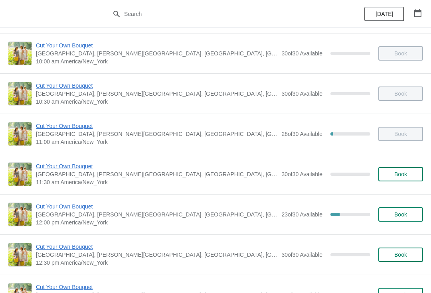
scroll to position [121, 0]
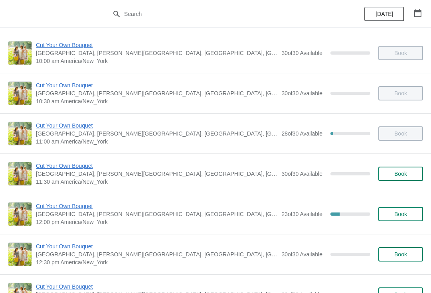
click at [81, 206] on span "Cut Your Own Bouquet" at bounding box center [156, 206] width 241 height 8
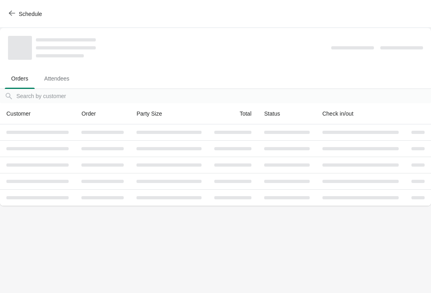
scroll to position [0, 0]
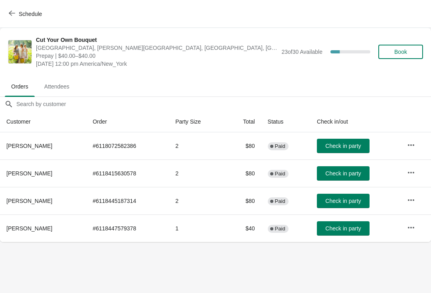
click at [347, 196] on button "Check in party" at bounding box center [343, 201] width 53 height 14
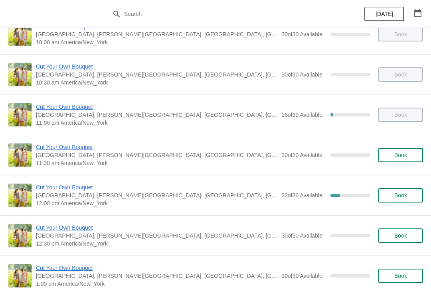
scroll to position [160, 0]
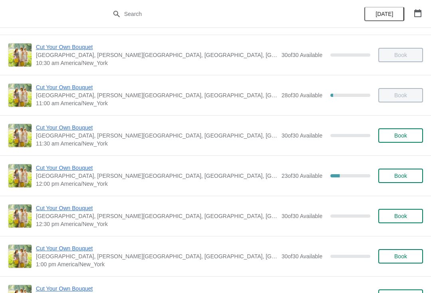
click at [83, 164] on span "Cut Your Own Bouquet" at bounding box center [156, 168] width 241 height 8
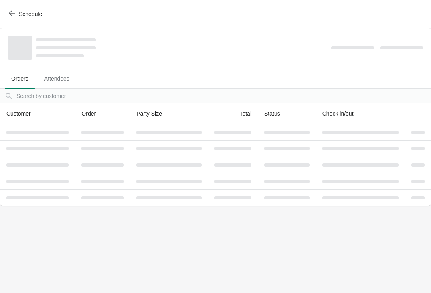
scroll to position [0, 0]
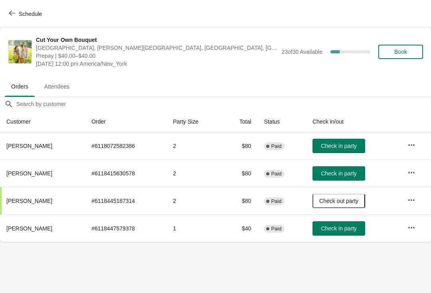
click at [19, 19] on button "Schedule" at bounding box center [26, 14] width 44 height 14
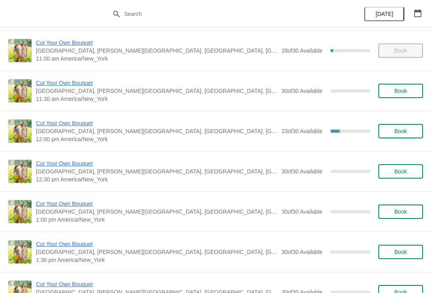
scroll to position [205, 0]
click at [83, 125] on span "Cut Your Own Bouquet" at bounding box center [156, 123] width 241 height 8
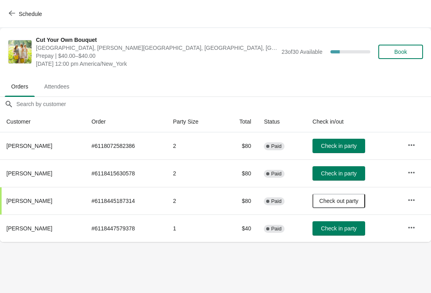
click at [343, 222] on button "Check in party" at bounding box center [339, 229] width 53 height 14
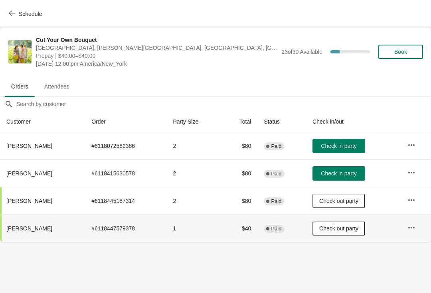
click at [14, 15] on icon "button" at bounding box center [12, 13] width 6 height 6
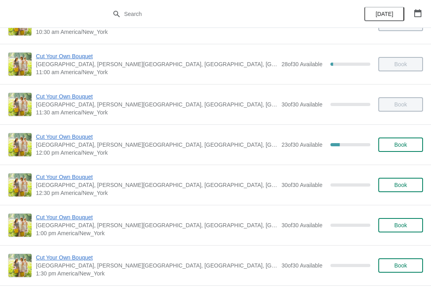
scroll to position [192, 0]
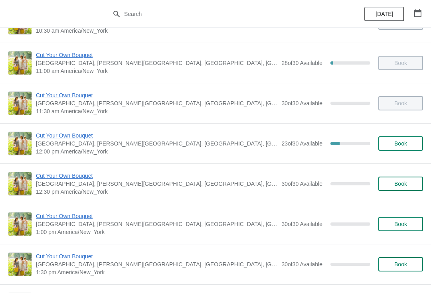
click at [82, 139] on span "Cut Your Own Bouquet" at bounding box center [156, 136] width 241 height 8
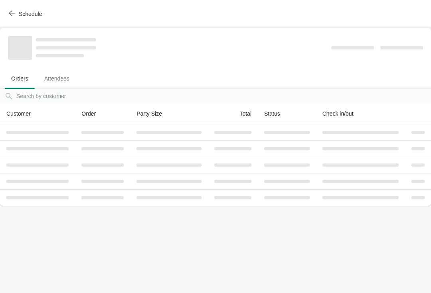
scroll to position [0, 0]
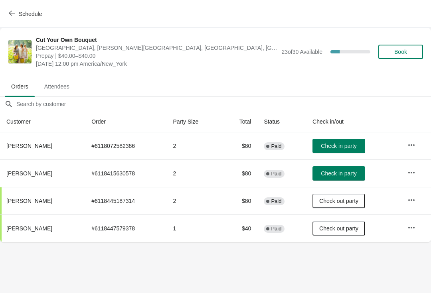
click at [350, 173] on span "Check in party" at bounding box center [339, 173] width 36 height 6
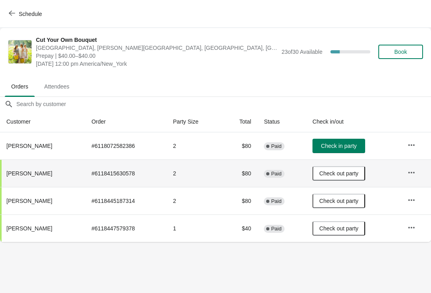
click at [12, 18] on button "Schedule" at bounding box center [26, 14] width 44 height 14
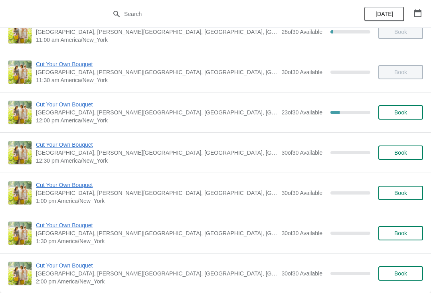
scroll to position [224, 0]
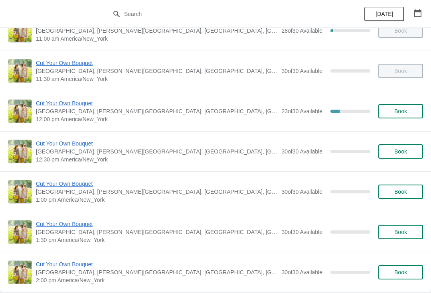
click at [80, 100] on span "Cut Your Own Bouquet" at bounding box center [156, 103] width 241 height 8
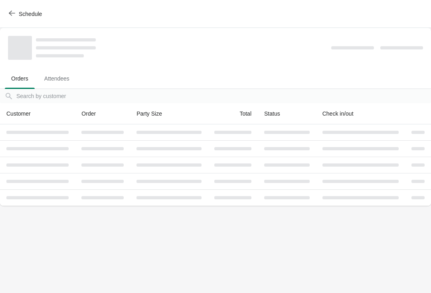
scroll to position [0, 0]
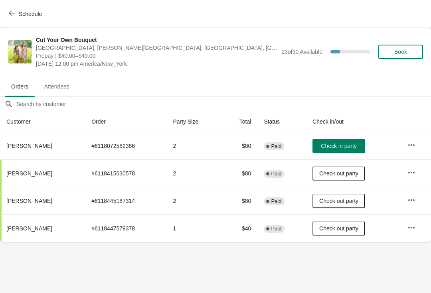
click at [338, 144] on span "Check in party" at bounding box center [339, 146] width 36 height 6
